Goal: Task Accomplishment & Management: Manage account settings

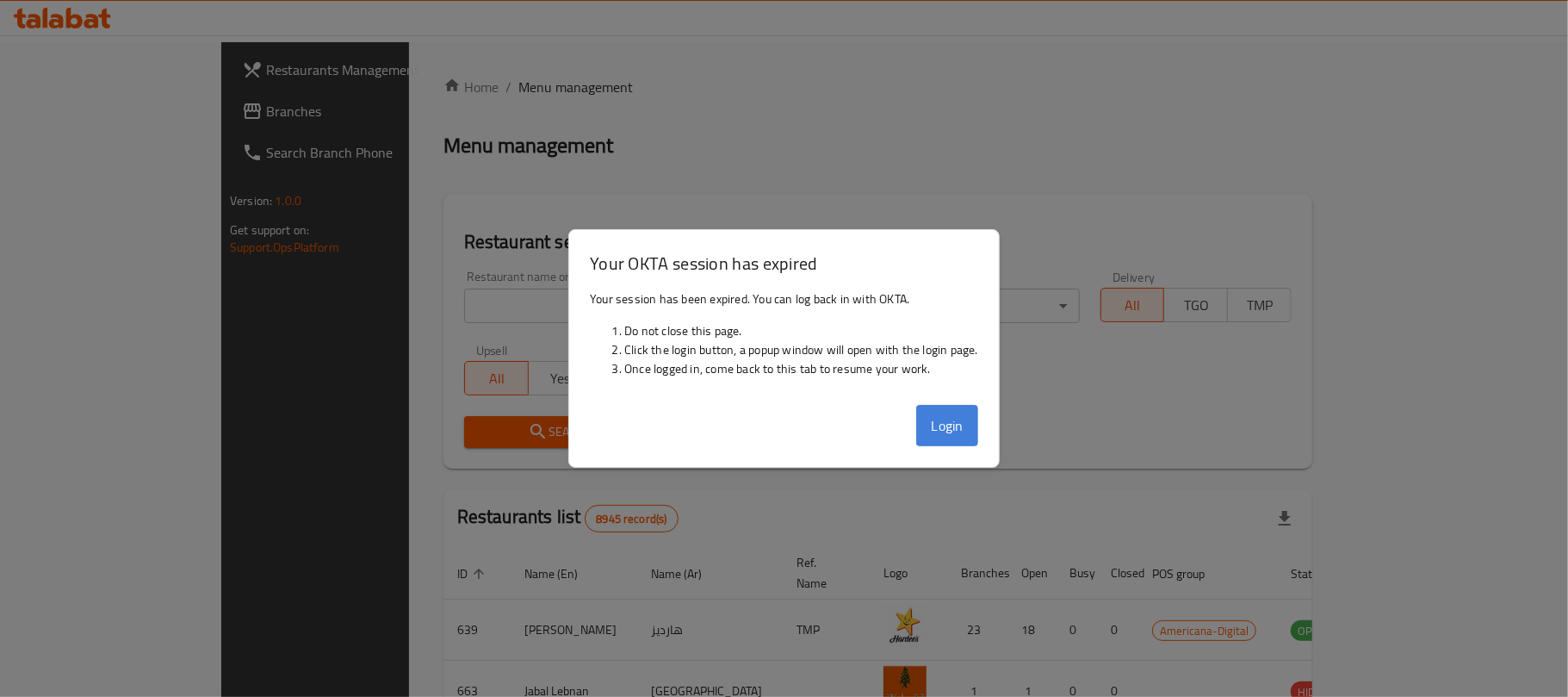
click at [965, 429] on button "Login" at bounding box center [947, 425] width 62 height 41
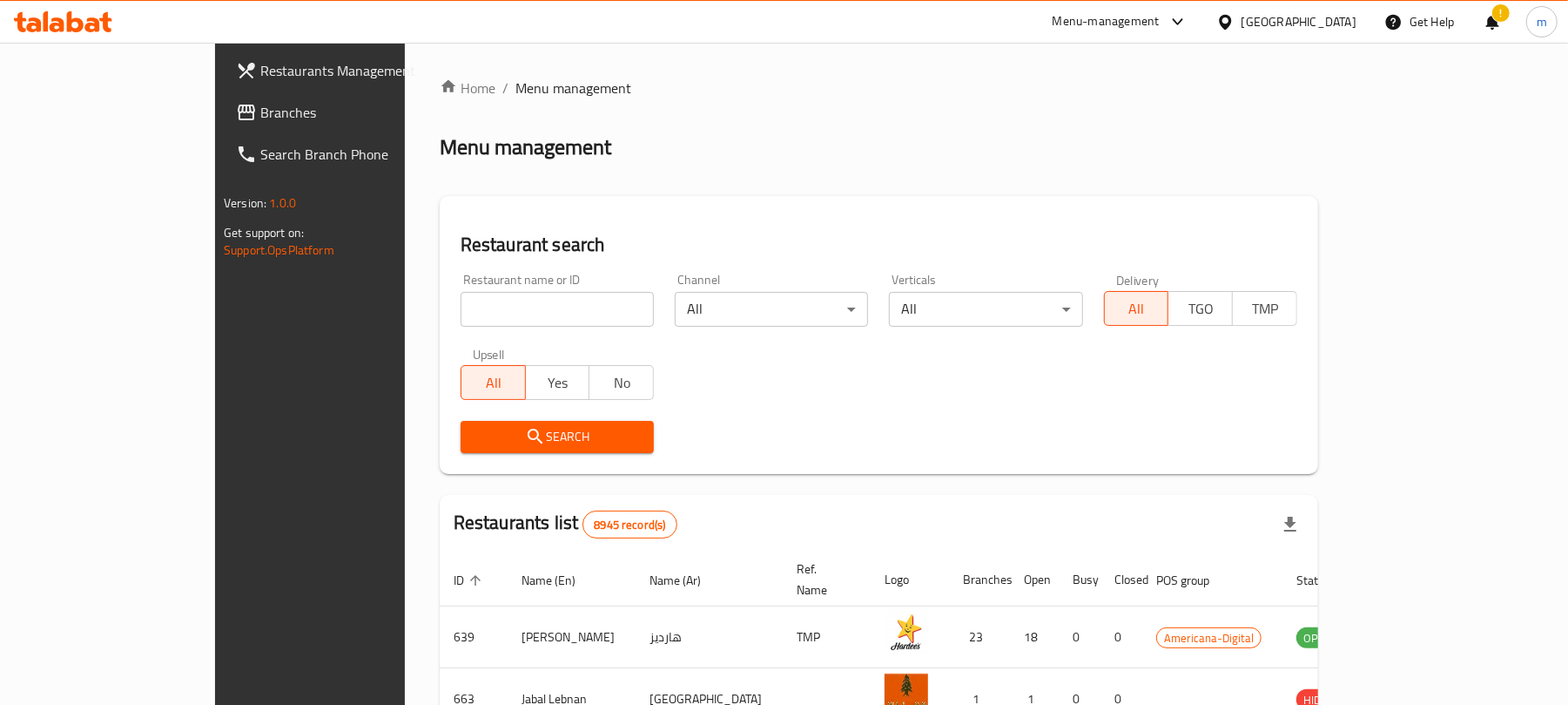
click at [506, 108] on div "Home / Menu management Menu management Restaurant search Restaurant name or ID …" at bounding box center [879, 638] width 879 height 1121
click at [260, 109] on span "Branches" at bounding box center [361, 113] width 203 height 21
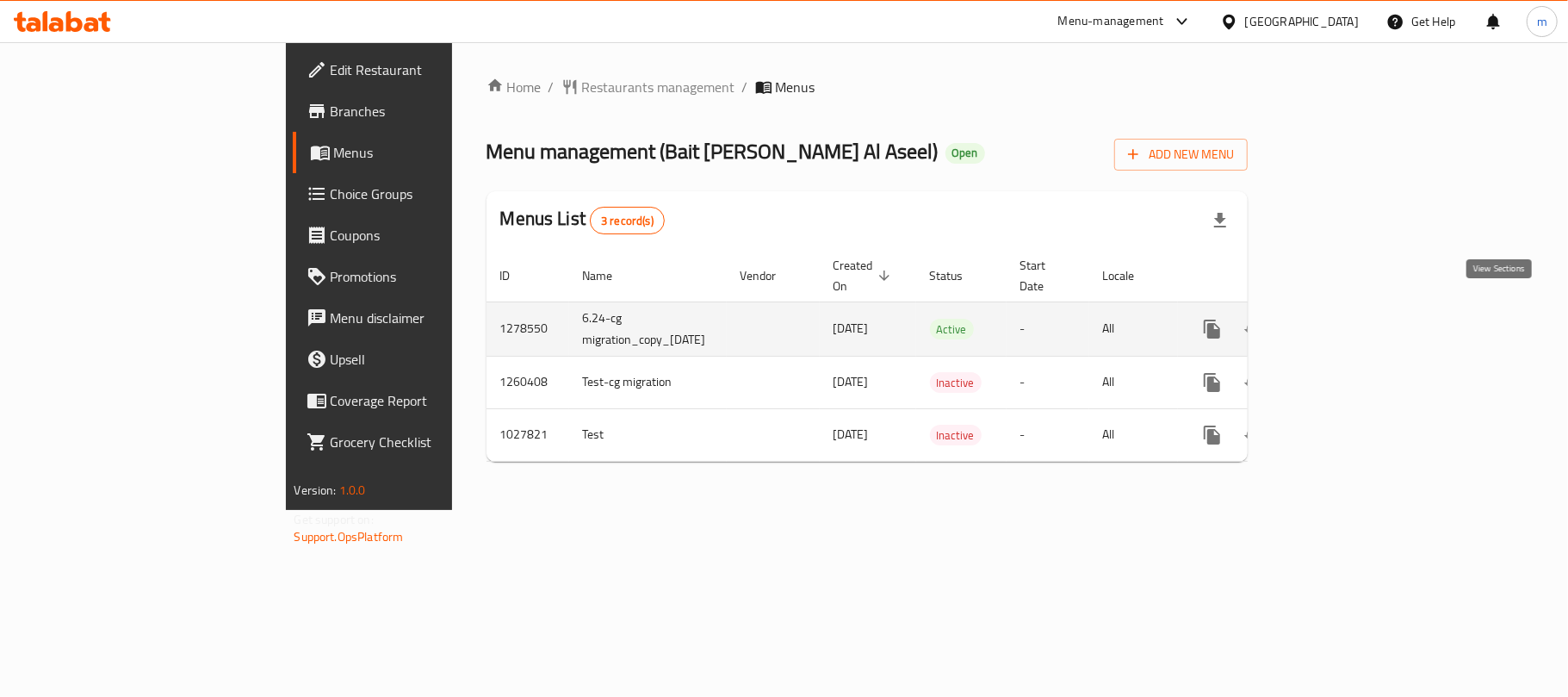
click at [1347, 319] on icon "enhanced table" at bounding box center [1337, 329] width 21 height 21
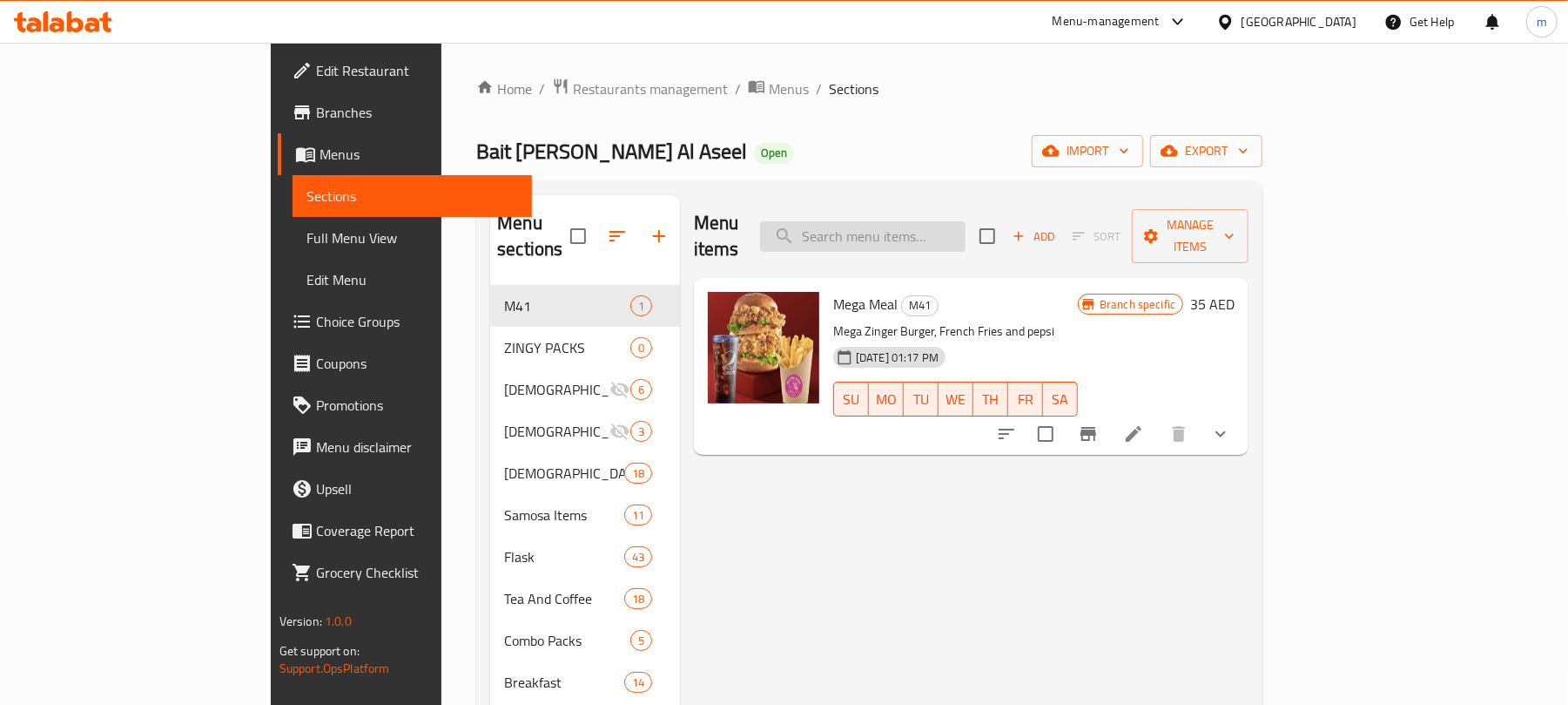
click at [914, 221] on input "search" at bounding box center [863, 236] width 206 height 30
paste input "Double Zing Meal"
type input "Double Zing Meal"
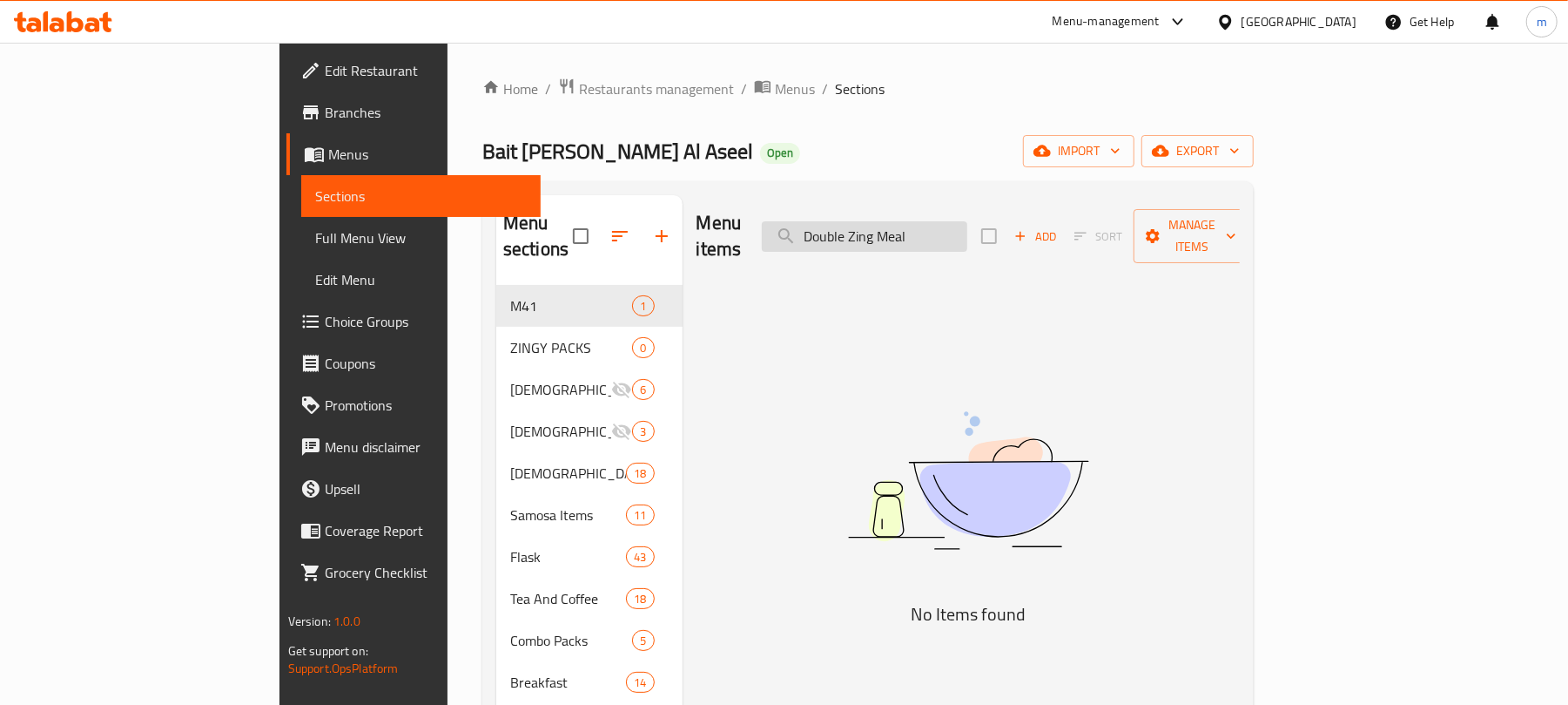
drag, startPoint x: 1015, startPoint y: 223, endPoint x: 905, endPoint y: 225, distance: 110.0
click at [905, 225] on input "Double Zing Meal" at bounding box center [864, 236] width 206 height 30
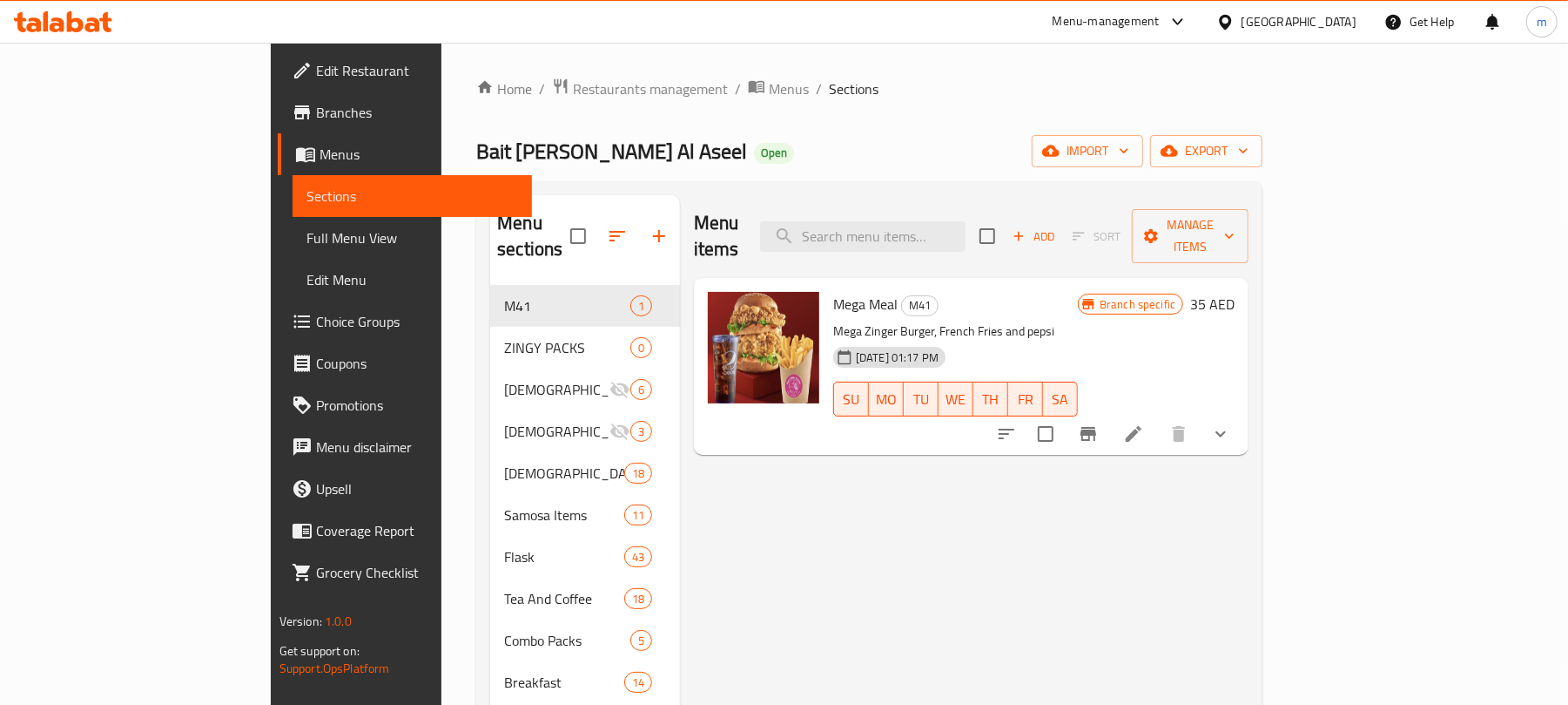
click at [316, 319] on span "Choice Groups" at bounding box center [417, 321] width 203 height 21
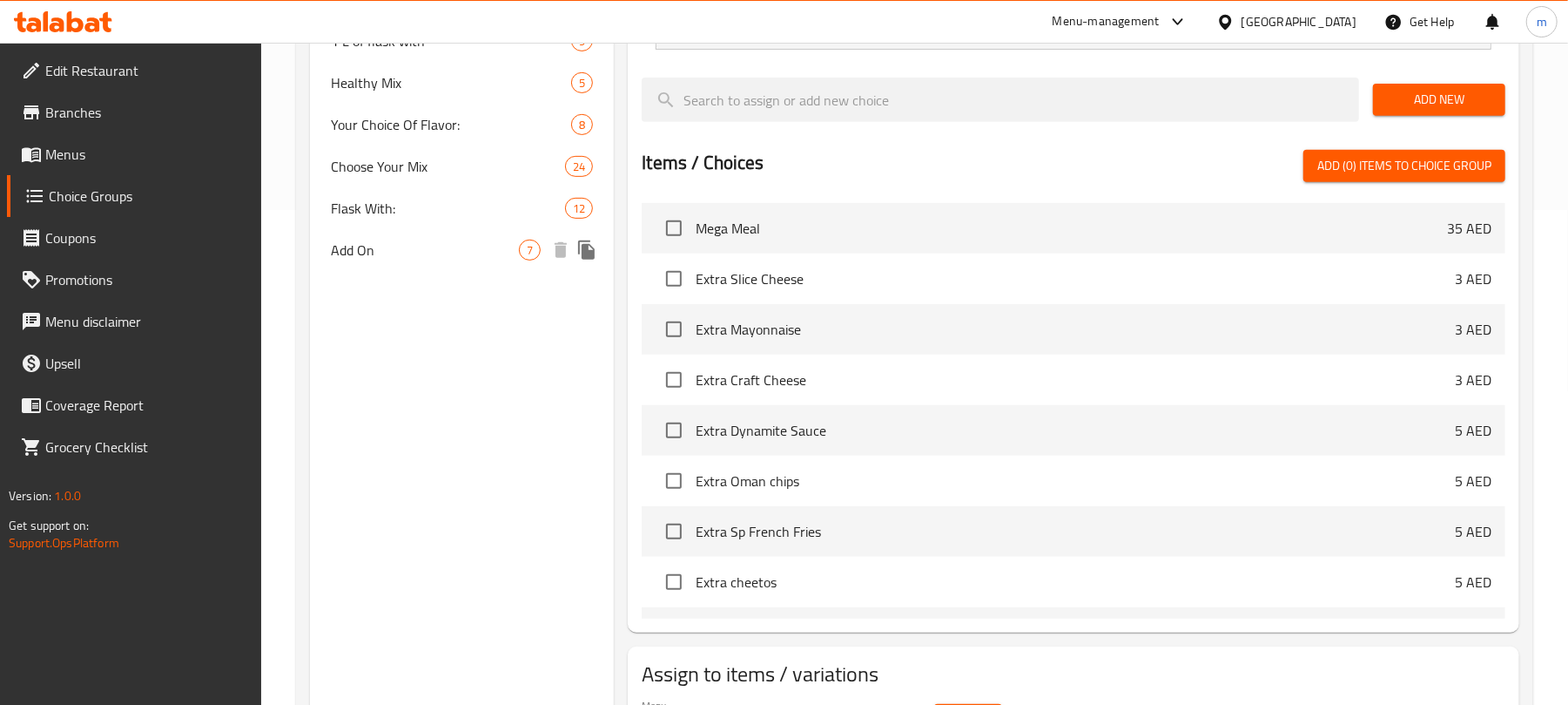
scroll to position [580, 0]
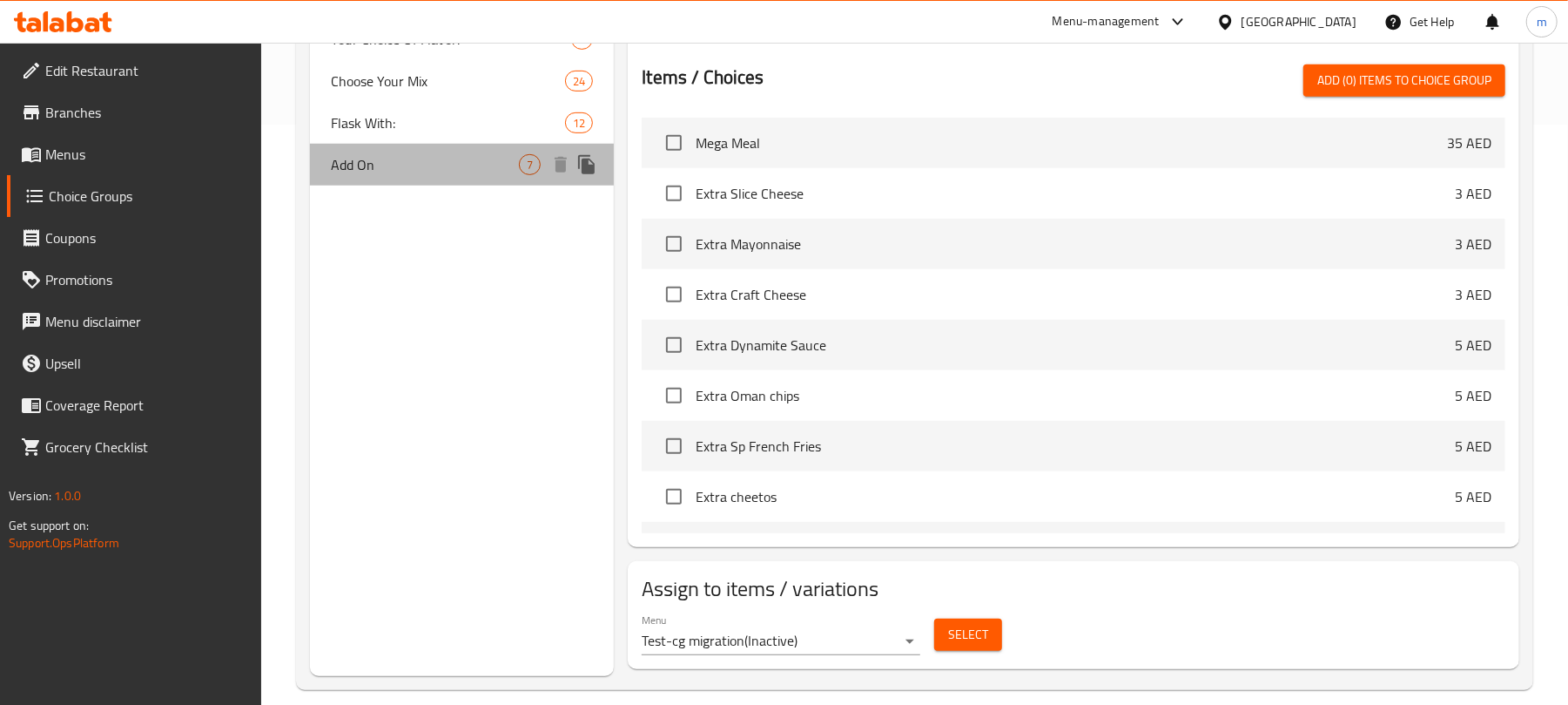
click at [352, 160] on span "Add On" at bounding box center [425, 165] width 188 height 21
type input "Add On"
type input "إضافة"
type input "0"
type input "7"
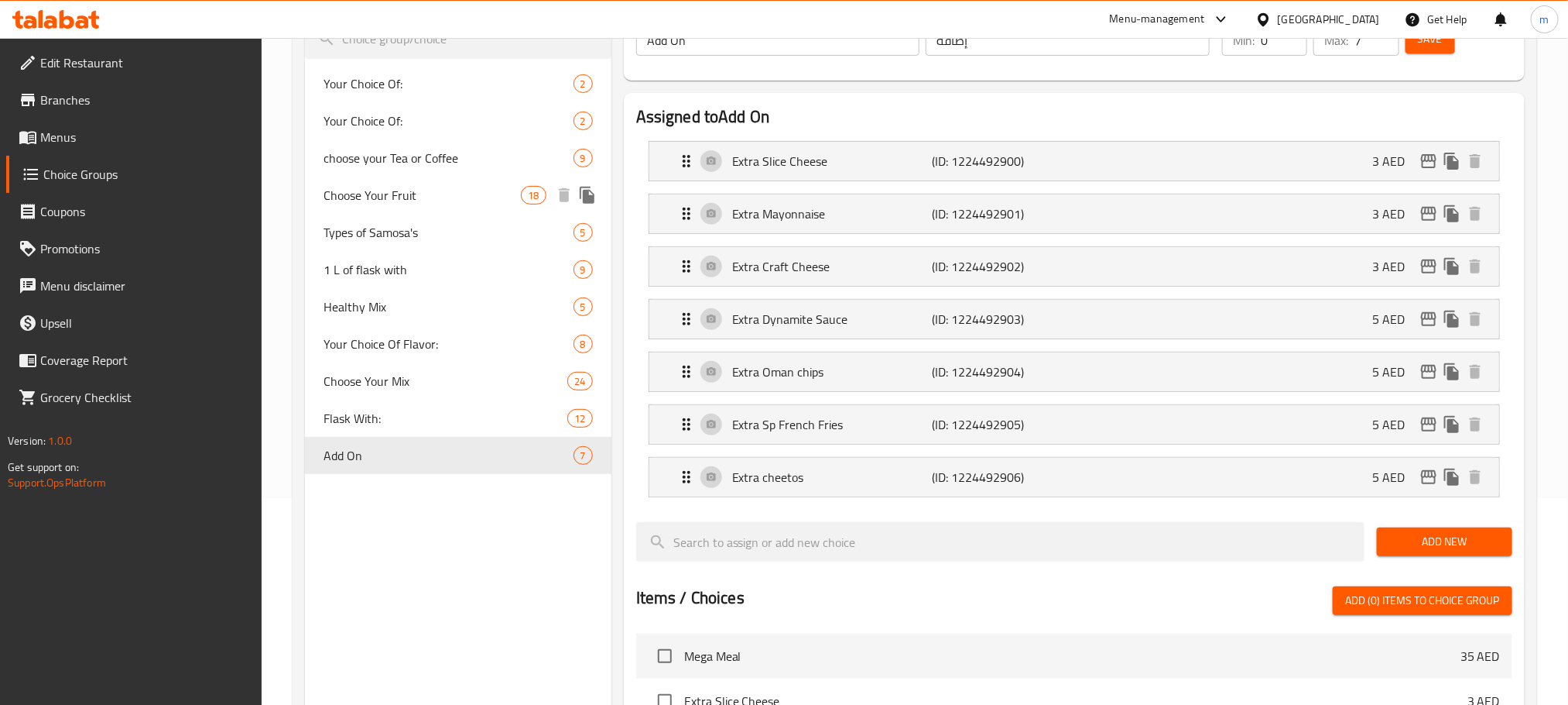
scroll to position [91, 0]
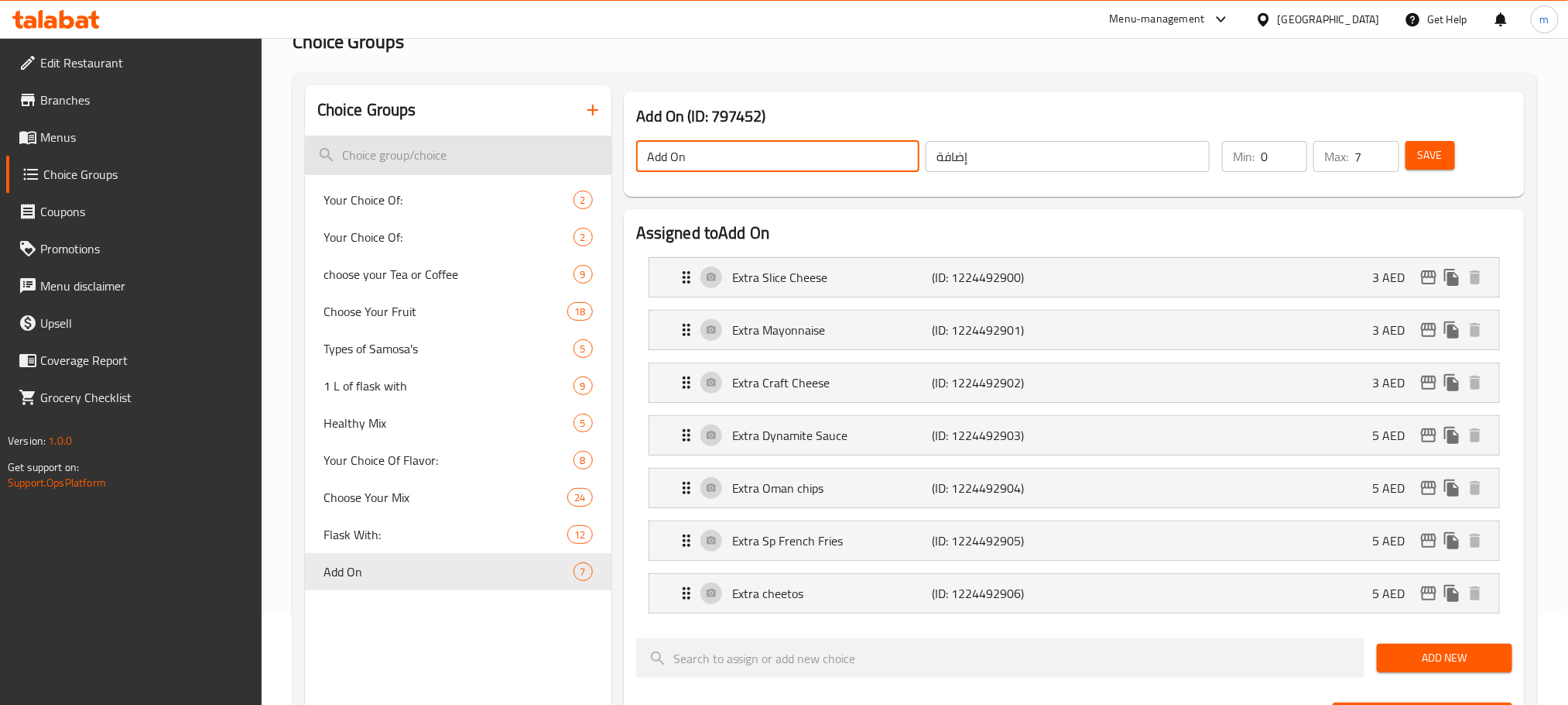
drag, startPoint x: 715, startPoint y: 154, endPoint x: 609, endPoint y: 160, distance: 106.2
click at [609, 160] on div "Choice Groups Your Choice Of: 2 Your Choice Of: 2 choose your Tea or Coffee 9 C…" at bounding box center [918, 689] width 1226 height 1208
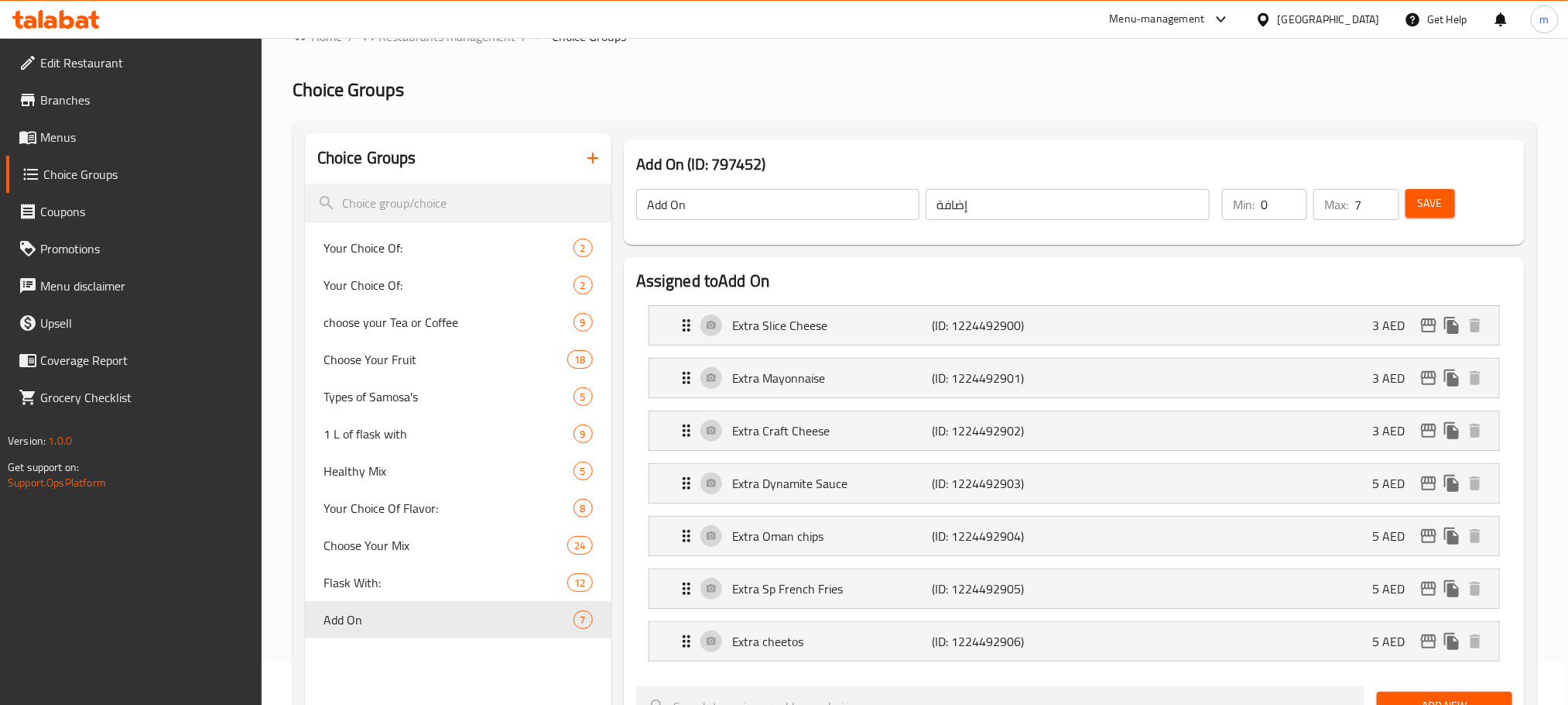
scroll to position [0, 0]
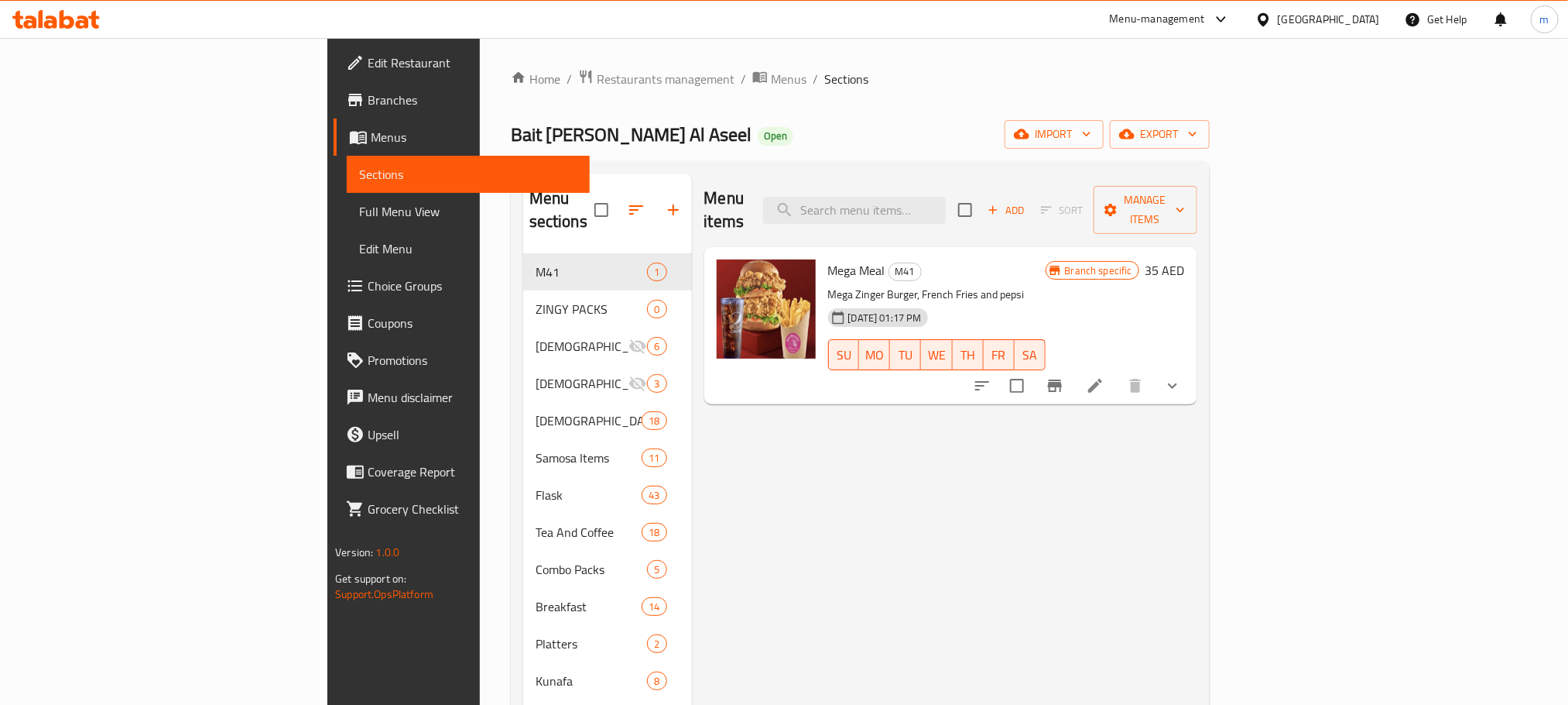
click at [995, 177] on div "Menu items Add Sort Manage items" at bounding box center [951, 210] width 493 height 73
click at [946, 197] on input "search" at bounding box center [855, 210] width 183 height 27
paste input "Triple Zingy Box"
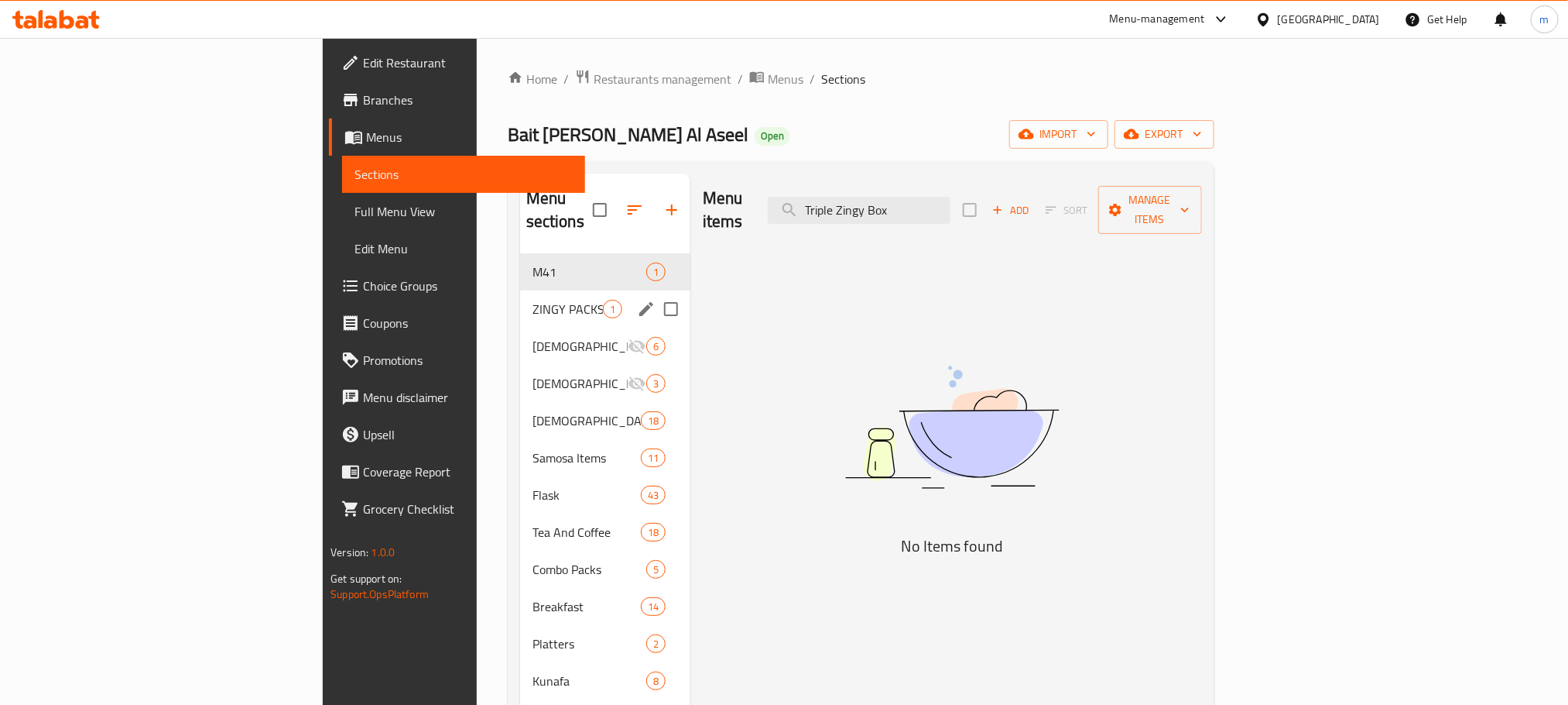
type input "Triple Zingy Box"
click at [533, 300] on span "ZINGY PACKS" at bounding box center [567, 309] width 70 height 19
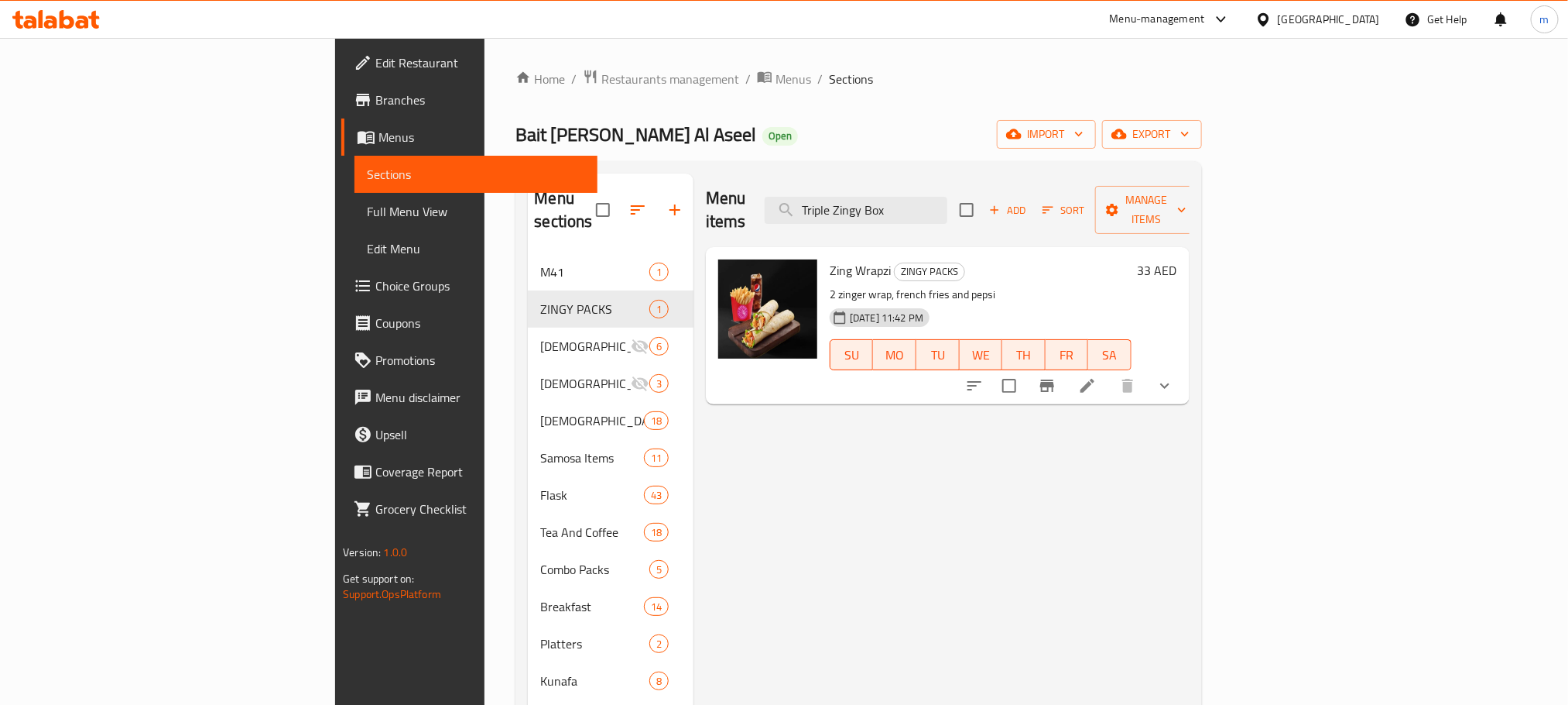
click at [376, 283] on span "Choice Groups" at bounding box center [480, 286] width 209 height 19
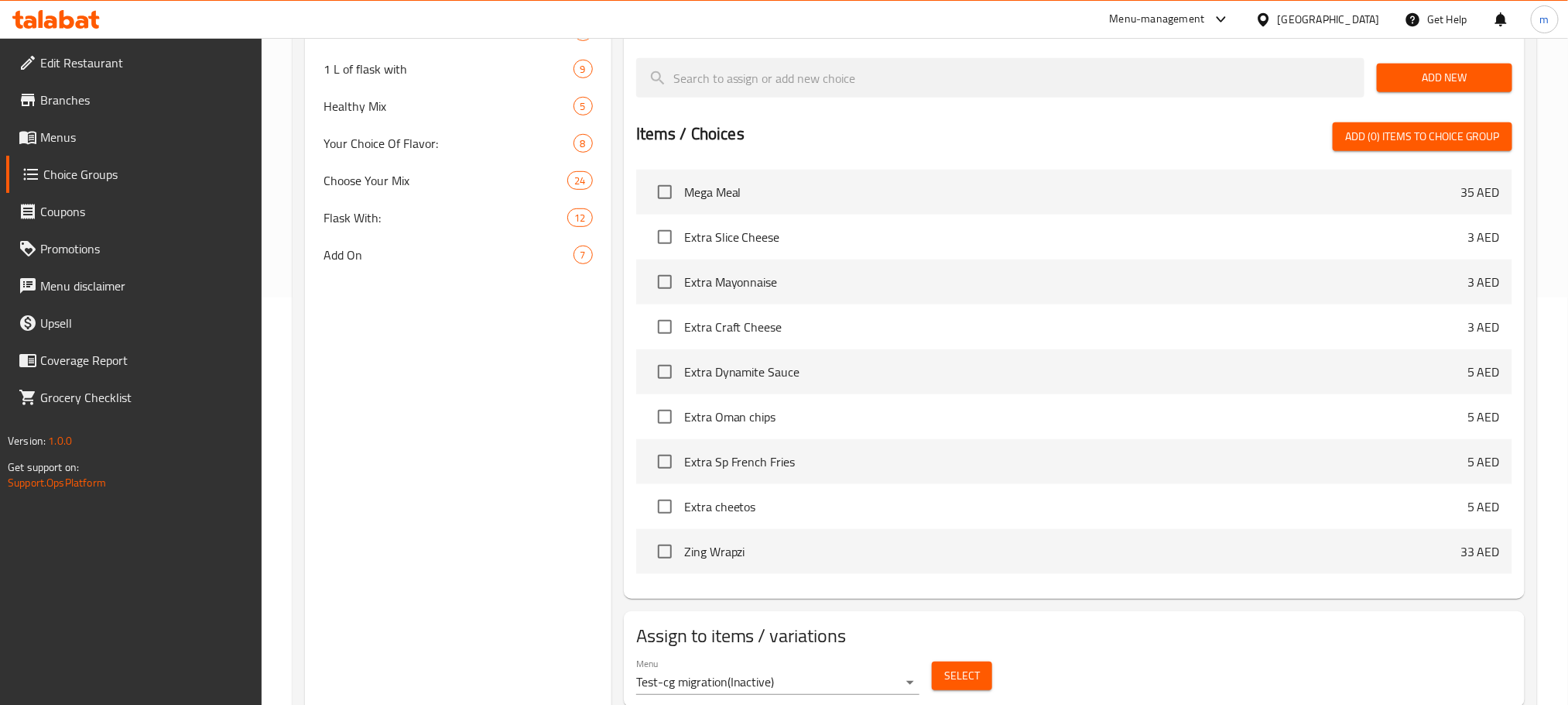
scroll to position [460, 0]
